Goal: Navigation & Orientation: Find specific page/section

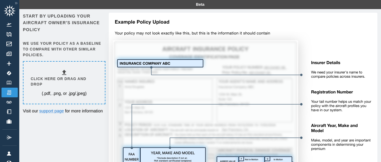
click at [18, 1] on img at bounding box center [16, 3] width 6 height 5
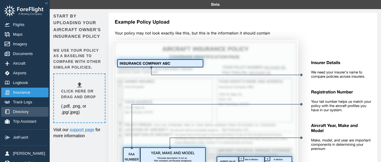
click at [33, 111] on link "Directory" at bounding box center [24, 112] width 47 height 10
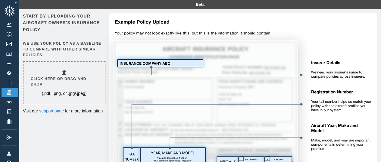
click at [17, 3] on img at bounding box center [16, 3] width 6 height 5
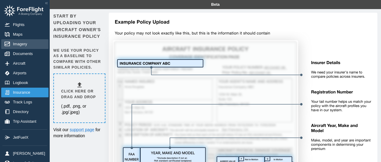
click at [29, 43] on span "Imagery" at bounding box center [21, 44] width 17 height 5
